Goal: Task Accomplishment & Management: Use online tool/utility

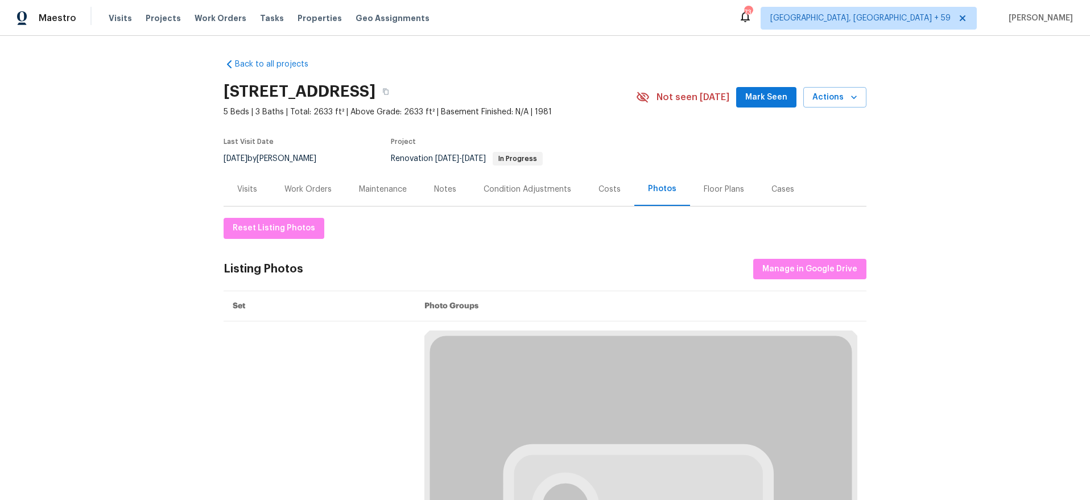
click at [200, 24] on div "Visits Projects Work Orders Tasks Properties Geo Assignments" at bounding box center [276, 18] width 334 height 23
click at [204, 19] on span "Work Orders" at bounding box center [221, 18] width 52 height 11
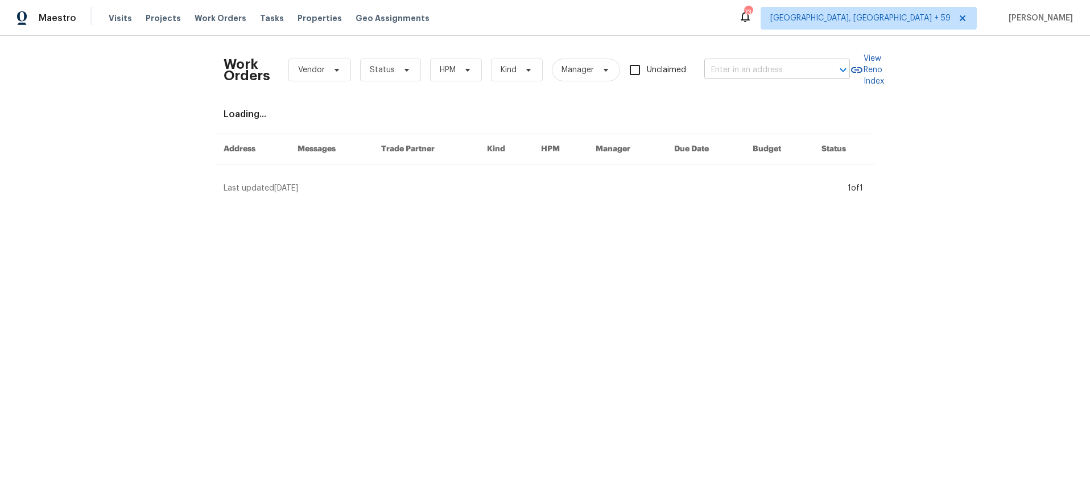
click at [768, 61] on input "text" at bounding box center [761, 70] width 114 height 18
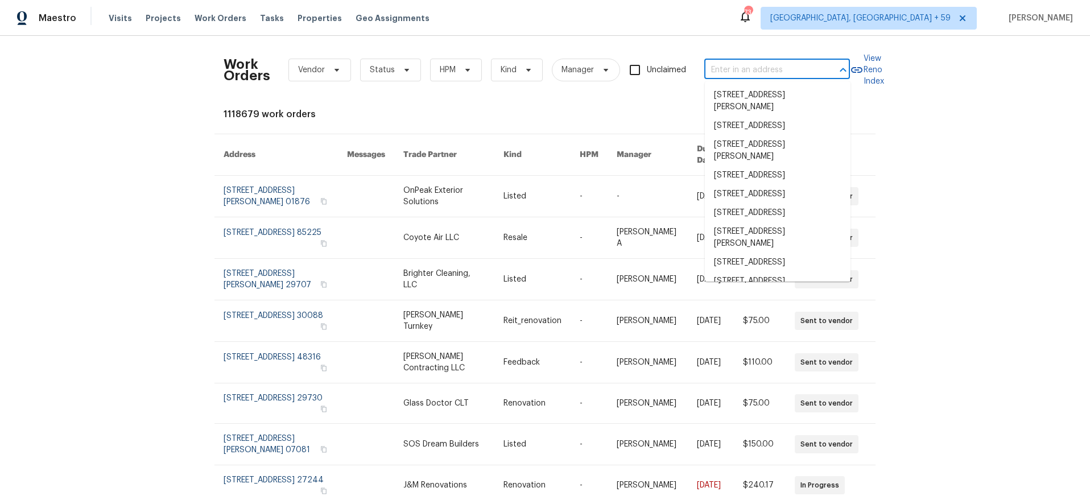
paste input "1156 Madison Green Ln SW"
type input "1156 Madison Green Ln SW"
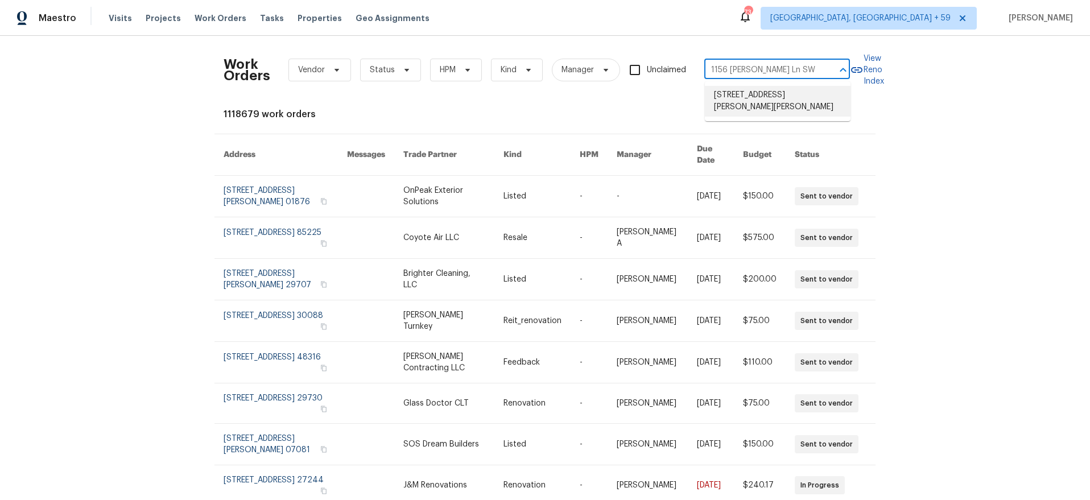
click at [753, 96] on li "1156 Madison Green Ln SW, Mableton, GA 30126" at bounding box center [778, 101] width 146 height 31
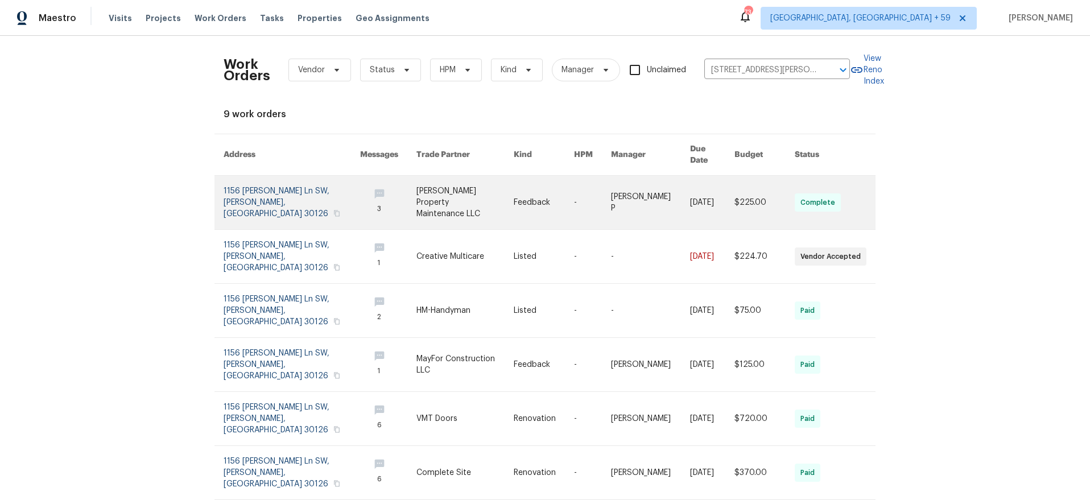
click at [231, 191] on link at bounding box center [292, 202] width 136 height 53
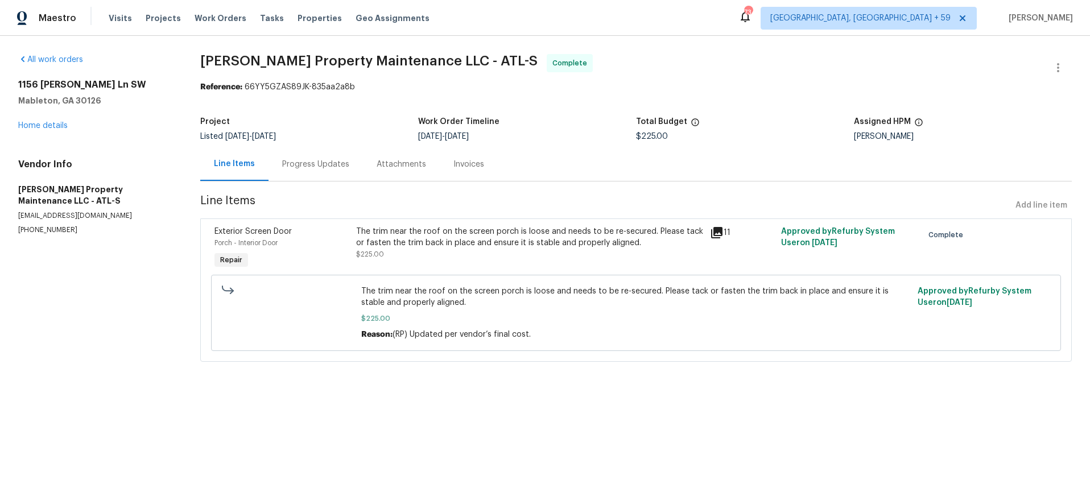
click at [45, 121] on div "1156 Madison Green Ln SW Mableton, GA 30126 Home details" at bounding box center [95, 105] width 155 height 52
click at [43, 123] on link "Home details" at bounding box center [42, 126] width 49 height 8
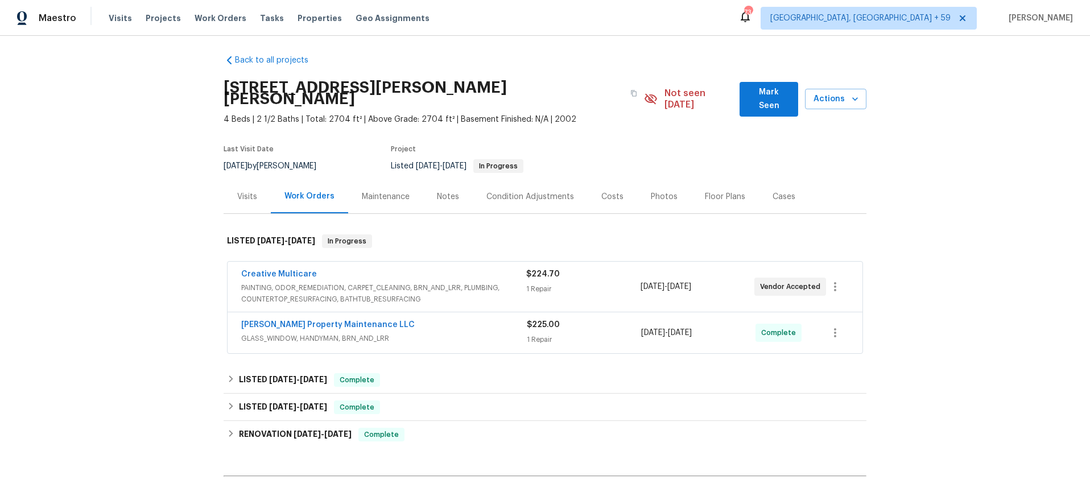
scroll to position [5, 0]
click at [470, 332] on span "GLASS_WINDOW, HANDYMAN, BRN_AND_LRR" at bounding box center [384, 337] width 286 height 11
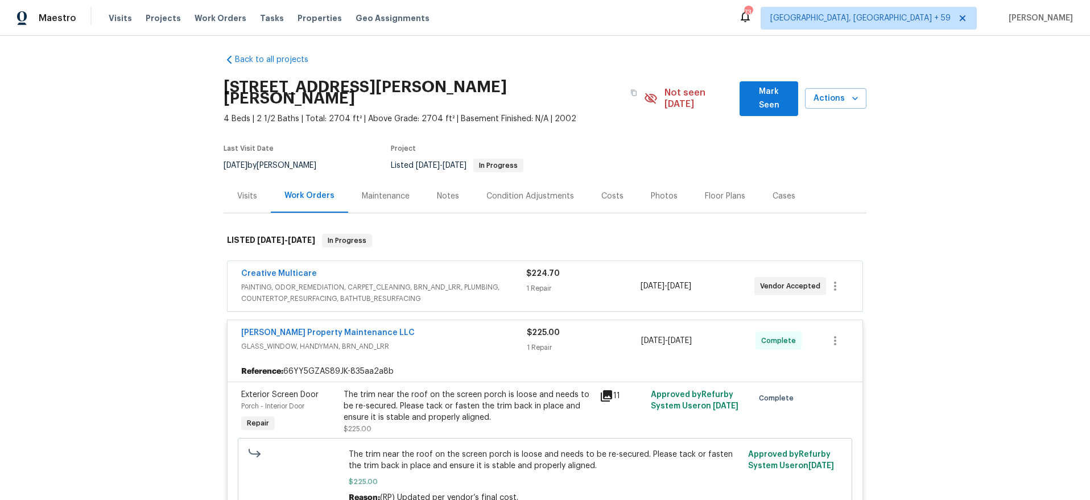
click at [466, 268] on div "Creative Multicare" at bounding box center [383, 275] width 285 height 14
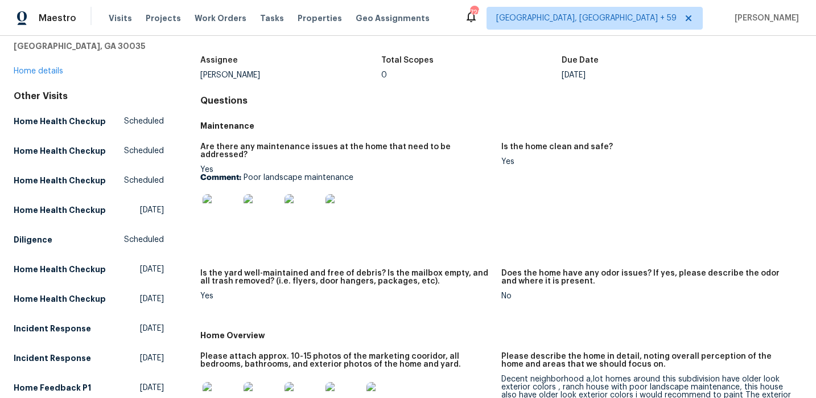
scroll to position [49, 0]
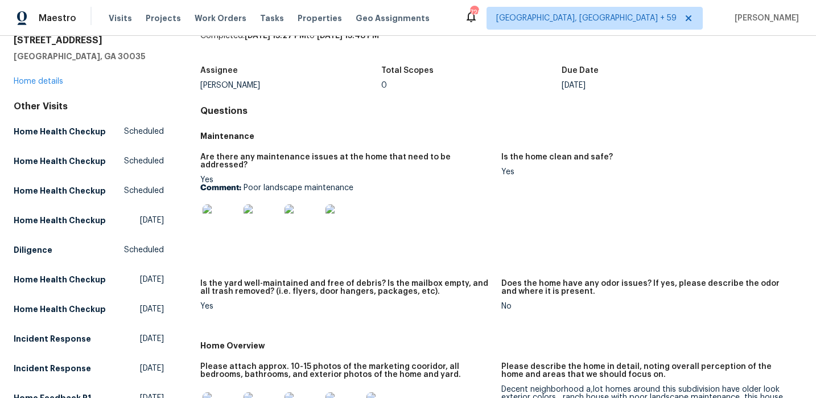
click at [260, 218] on img at bounding box center [261, 222] width 36 height 36
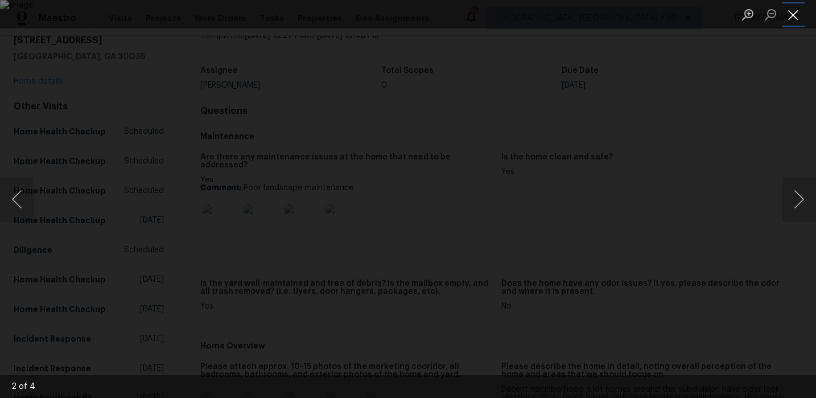
click at [799, 15] on button "Close lightbox" at bounding box center [792, 15] width 23 height 20
